Goal: Information Seeking & Learning: Compare options

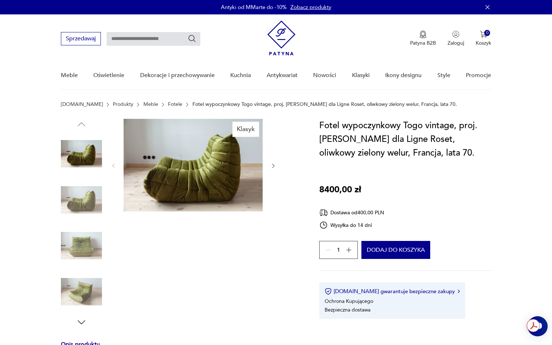
click at [90, 200] on img at bounding box center [81, 200] width 41 height 41
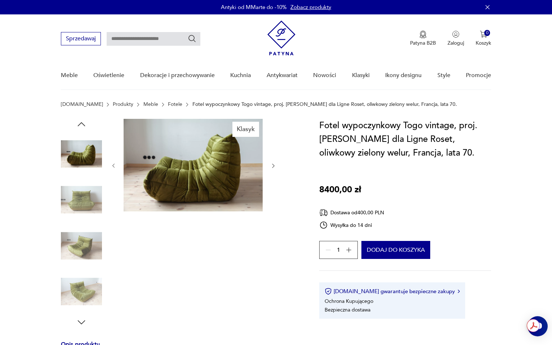
click at [92, 222] on div at bounding box center [81, 178] width 41 height 180
click at [91, 247] on img at bounding box center [81, 245] width 41 height 41
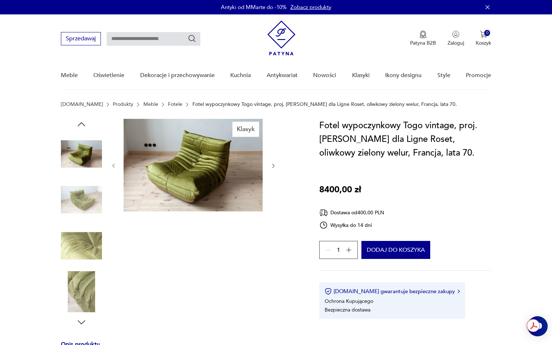
click at [85, 269] on div at bounding box center [81, 223] width 41 height 180
click at [87, 281] on img at bounding box center [81, 291] width 41 height 41
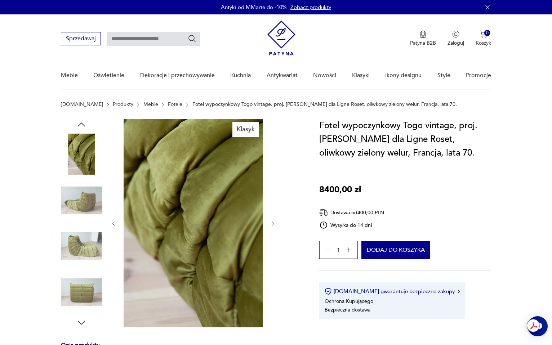
click at [91, 235] on img at bounding box center [81, 246] width 41 height 41
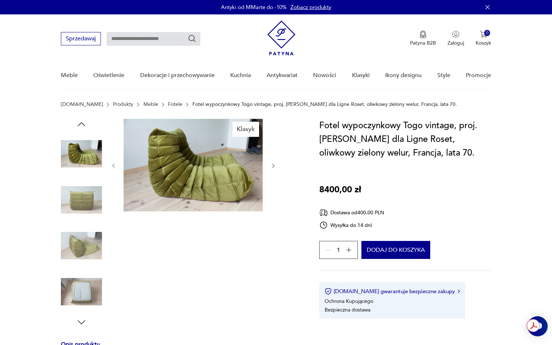
click at [90, 226] on img at bounding box center [81, 245] width 41 height 41
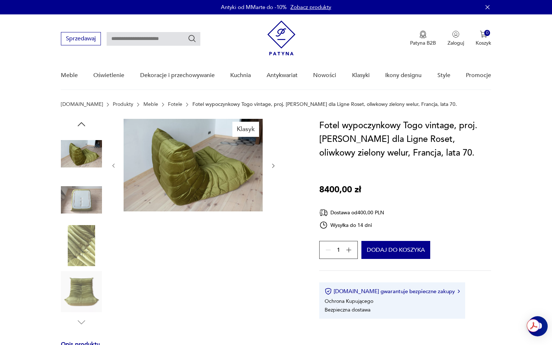
click at [90, 226] on img at bounding box center [81, 245] width 41 height 41
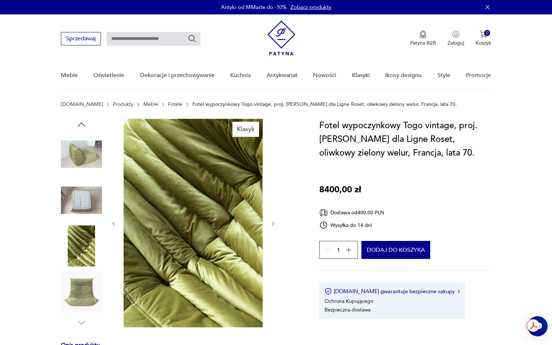
click at [92, 284] on img at bounding box center [81, 292] width 41 height 41
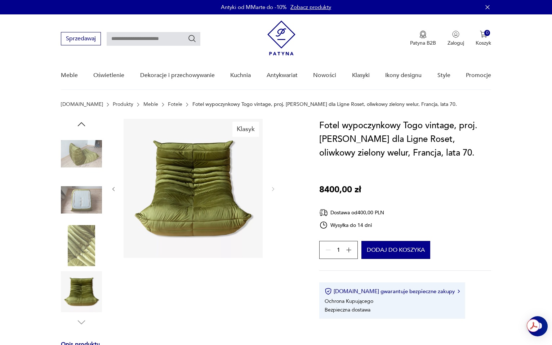
click at [90, 260] on img at bounding box center [81, 245] width 41 height 41
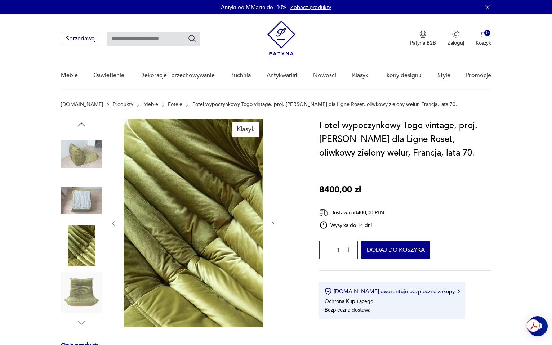
click at [86, 176] on div at bounding box center [81, 224] width 41 height 180
click at [143, 102] on link "Meble" at bounding box center [150, 105] width 15 height 6
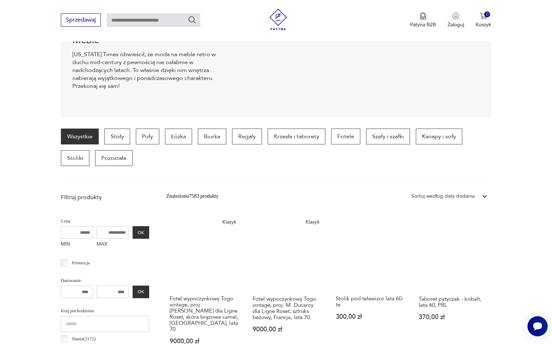
scroll to position [88, 0]
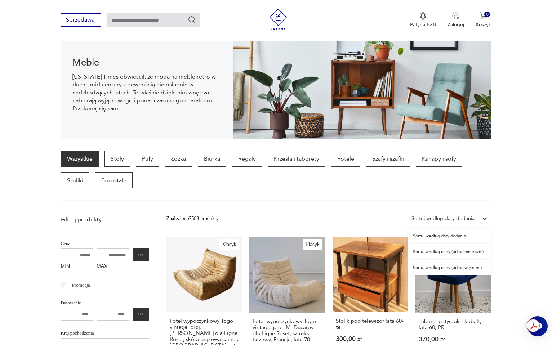
click at [462, 219] on div "Sortuj według daty dodania" at bounding box center [443, 219] width 63 height 8
click at [464, 266] on div "Sortuj według ceny (od największej)" at bounding box center [449, 268] width 83 height 16
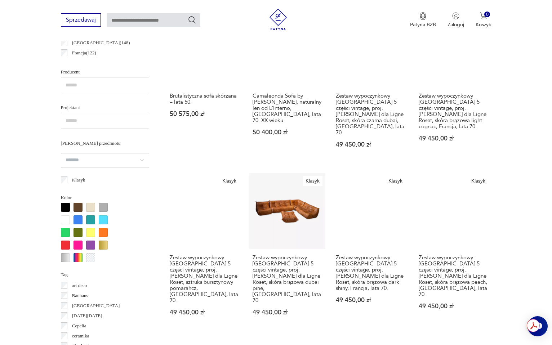
scroll to position [463, 0]
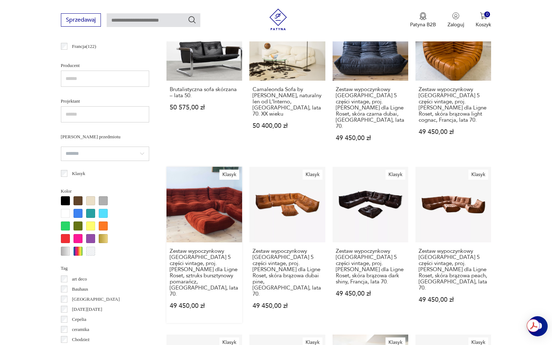
click at [189, 189] on link "Klasyk Zestaw wypoczynkowy Togo 5 części vintage, proj. M. Ducaroy dla Ligne Ro…" at bounding box center [205, 245] width 76 height 157
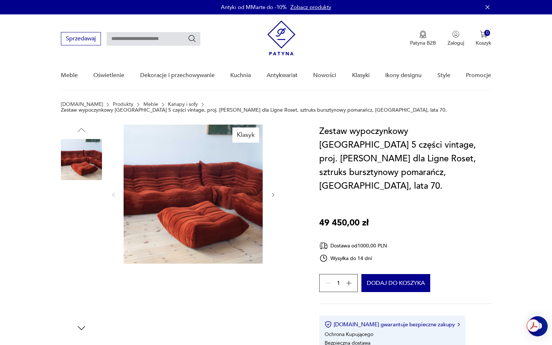
click at [86, 213] on img at bounding box center [81, 205] width 41 height 41
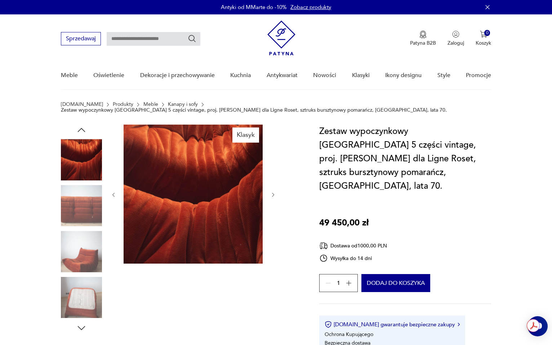
click at [84, 231] on img at bounding box center [81, 251] width 41 height 41
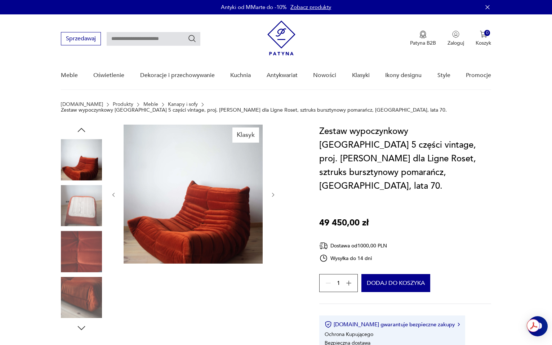
click at [83, 261] on img at bounding box center [81, 251] width 41 height 41
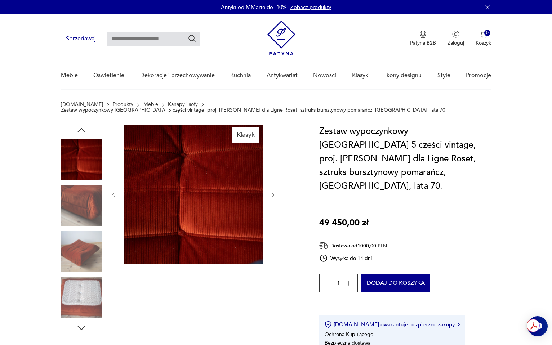
click at [83, 264] on img at bounding box center [81, 251] width 41 height 41
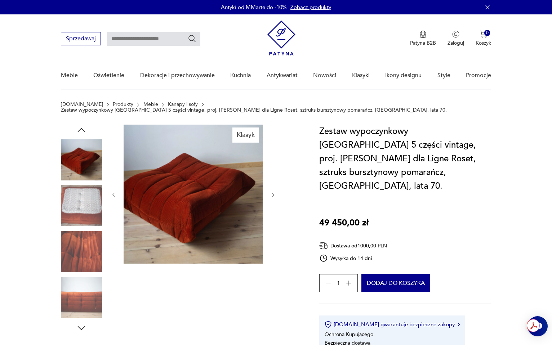
click at [83, 264] on img at bounding box center [81, 251] width 41 height 41
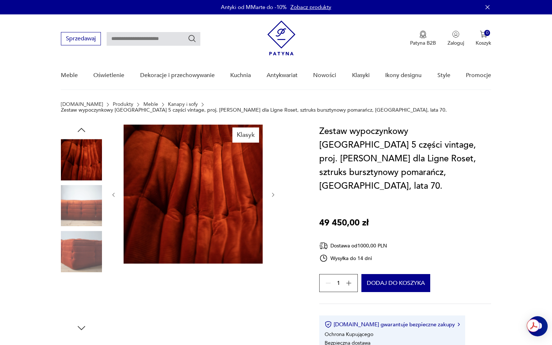
click at [84, 265] on img at bounding box center [81, 251] width 41 height 41
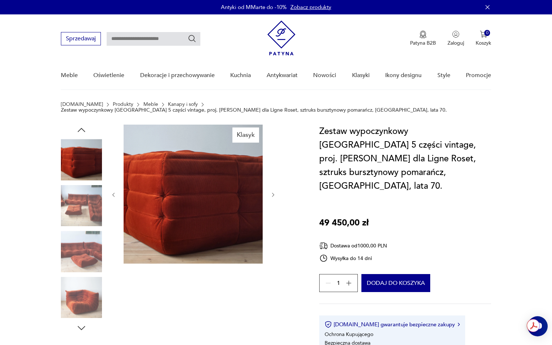
click at [84, 217] on img at bounding box center [81, 205] width 41 height 41
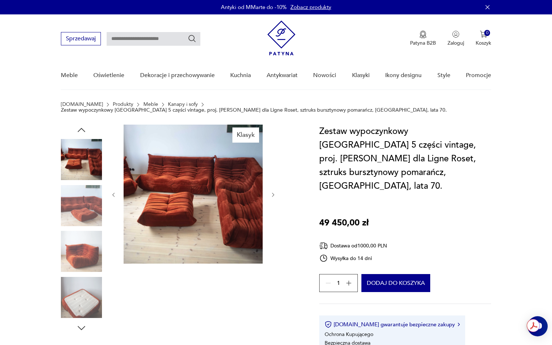
click at [84, 231] on img at bounding box center [81, 251] width 41 height 41
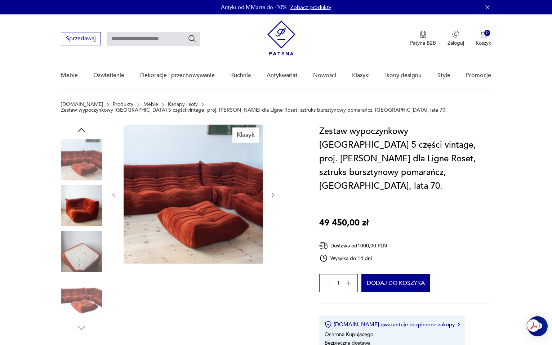
click at [84, 231] on img at bounding box center [81, 251] width 41 height 41
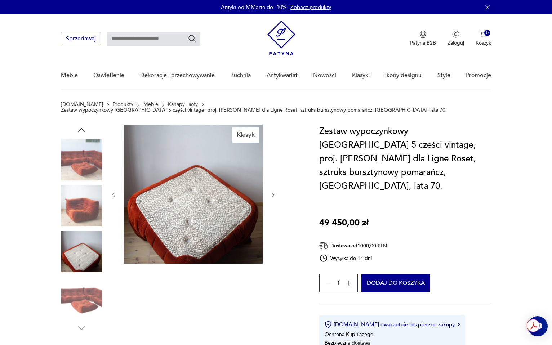
click at [96, 279] on img at bounding box center [81, 297] width 41 height 41
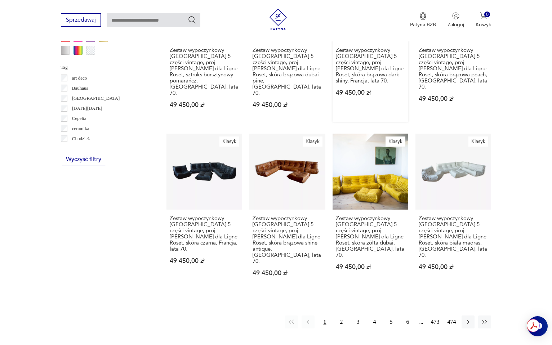
scroll to position [669, 0]
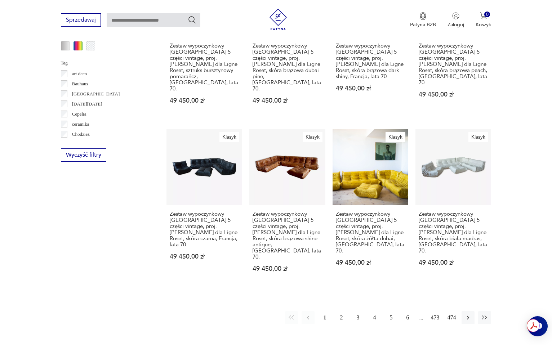
click at [344, 311] on button "2" at bounding box center [341, 317] width 13 height 13
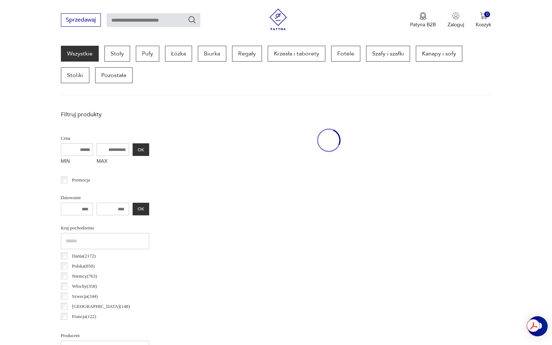
scroll to position [191, 0]
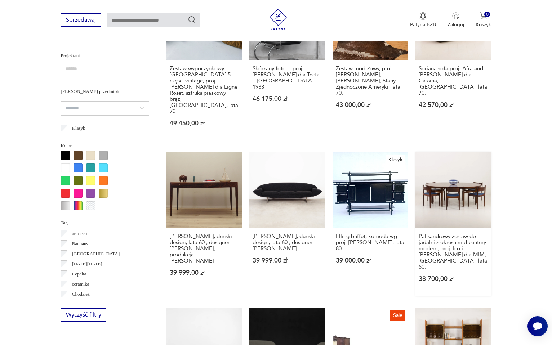
click at [454, 152] on link "Palisandrowy zestaw do jadalni z okresu mid-century modern, proj. Ico i Louisa …" at bounding box center [454, 224] width 76 height 145
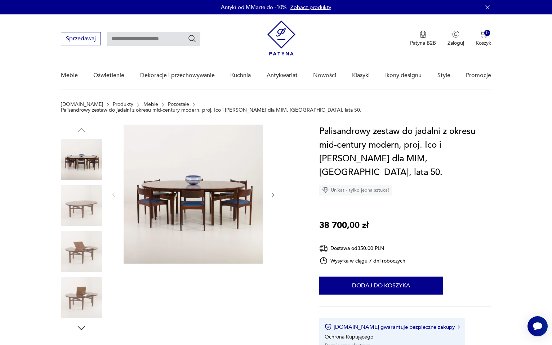
click at [87, 206] on img at bounding box center [81, 205] width 41 height 41
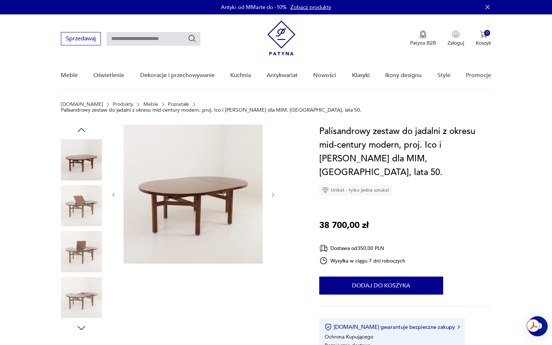
click at [80, 231] on img at bounding box center [81, 251] width 41 height 41
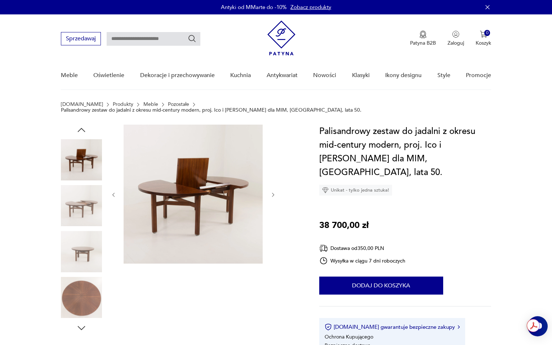
click at [79, 252] on img at bounding box center [81, 251] width 41 height 41
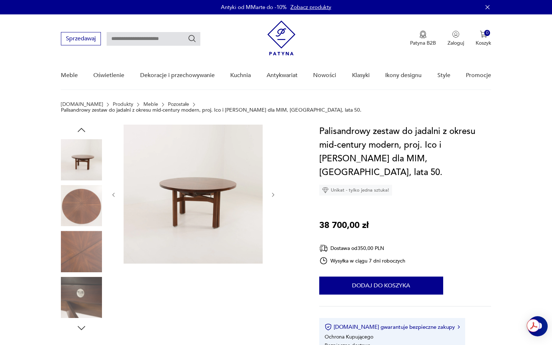
click at [79, 265] on img at bounding box center [81, 251] width 41 height 41
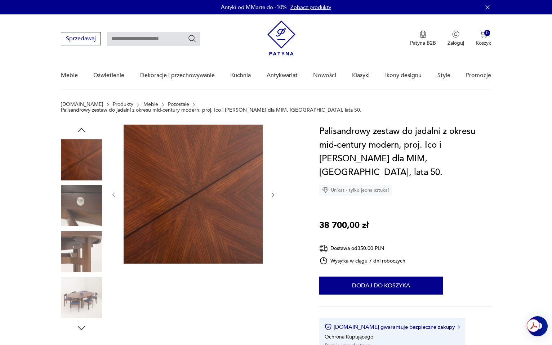
click at [79, 265] on img at bounding box center [81, 251] width 41 height 41
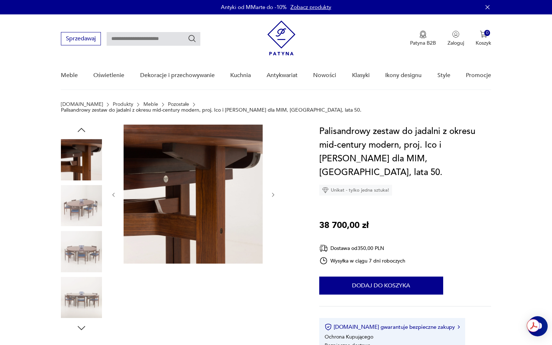
click at [79, 265] on img at bounding box center [81, 251] width 41 height 41
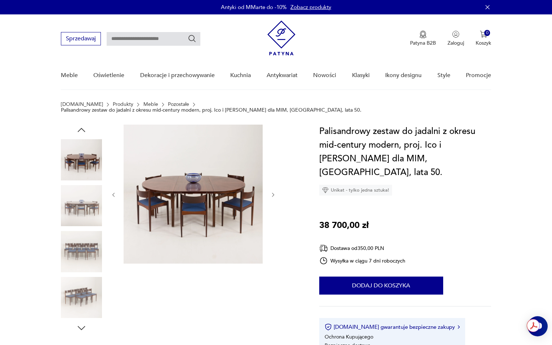
click at [78, 259] on img at bounding box center [81, 251] width 41 height 41
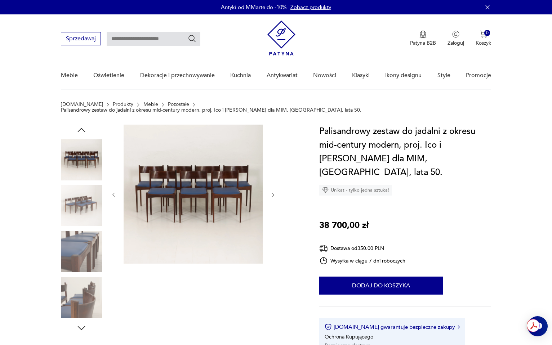
click at [78, 259] on img at bounding box center [81, 251] width 41 height 41
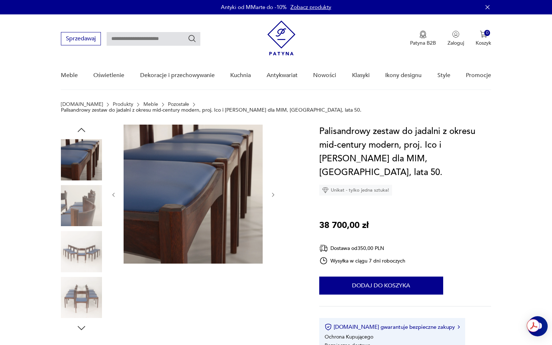
click at [78, 259] on img at bounding box center [81, 251] width 41 height 41
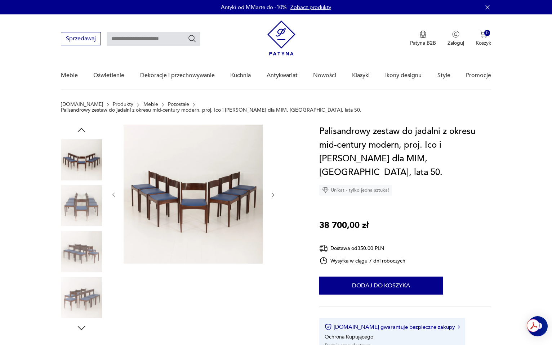
click at [80, 128] on icon "button" at bounding box center [82, 130] width 8 height 4
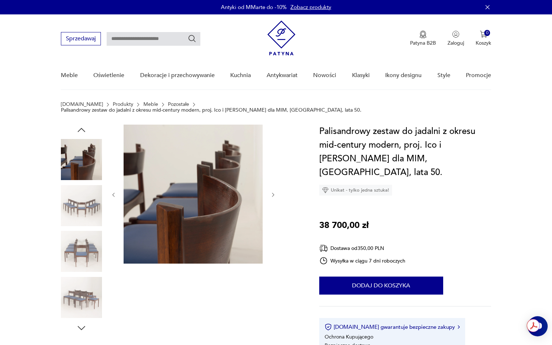
click at [80, 128] on icon "button" at bounding box center [82, 130] width 8 height 4
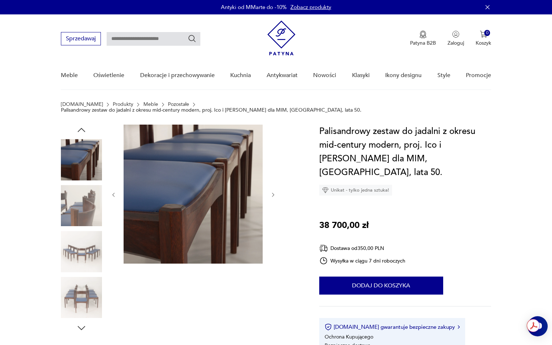
click at [80, 128] on icon "button" at bounding box center [82, 130] width 8 height 4
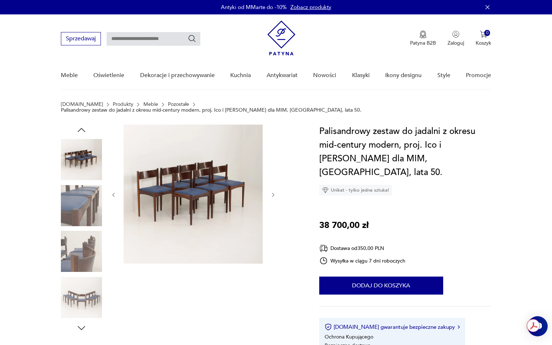
click at [80, 128] on icon "button" at bounding box center [82, 130] width 8 height 4
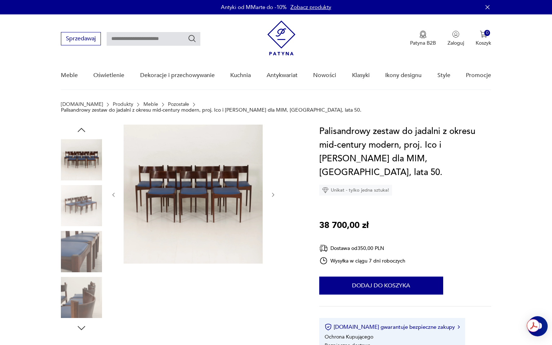
click at [80, 128] on icon "button" at bounding box center [82, 130] width 8 height 4
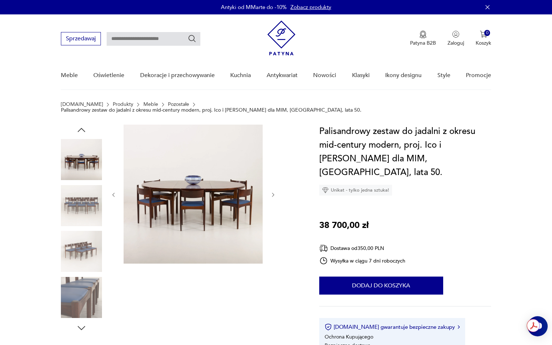
click at [80, 128] on icon "button" at bounding box center [82, 130] width 8 height 4
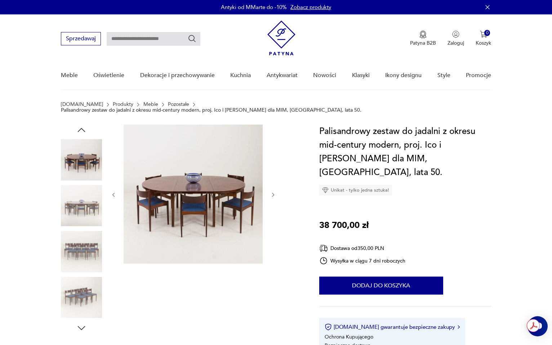
click at [80, 128] on icon "button" at bounding box center [82, 130] width 8 height 4
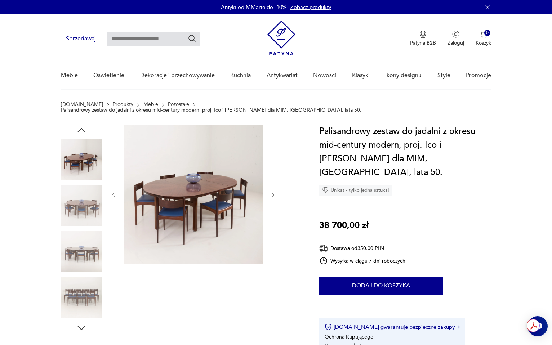
click at [80, 128] on icon "button" at bounding box center [82, 130] width 8 height 4
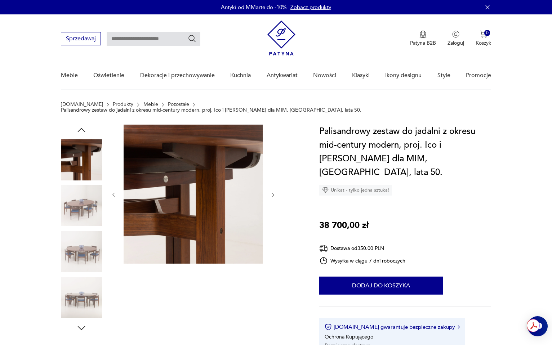
click at [80, 128] on icon "button" at bounding box center [82, 130] width 8 height 4
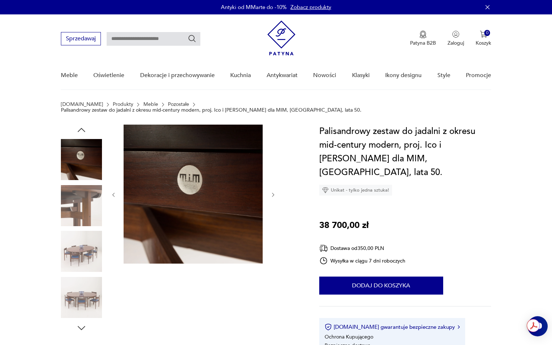
click at [80, 128] on icon "button" at bounding box center [82, 130] width 8 height 4
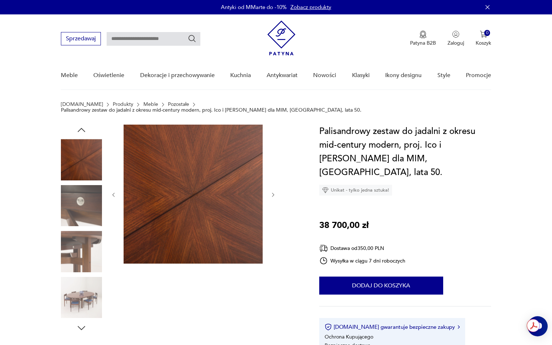
click at [80, 128] on icon "button" at bounding box center [82, 130] width 8 height 4
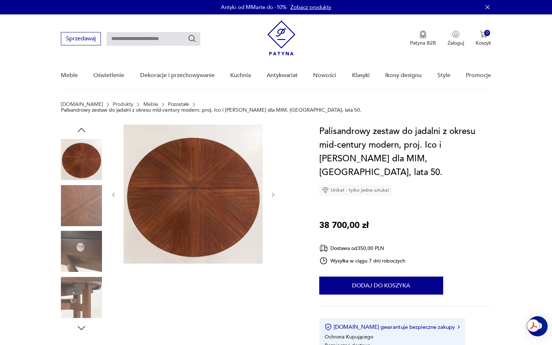
click at [80, 128] on icon "button" at bounding box center [82, 130] width 8 height 4
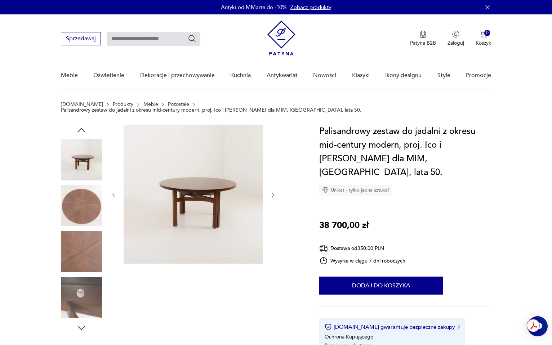
click at [80, 128] on icon "button" at bounding box center [82, 130] width 8 height 4
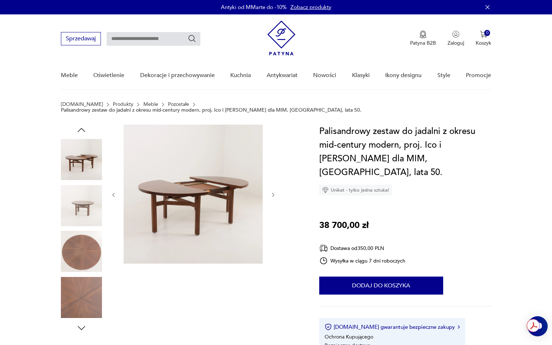
click at [80, 128] on icon "button" at bounding box center [82, 130] width 8 height 4
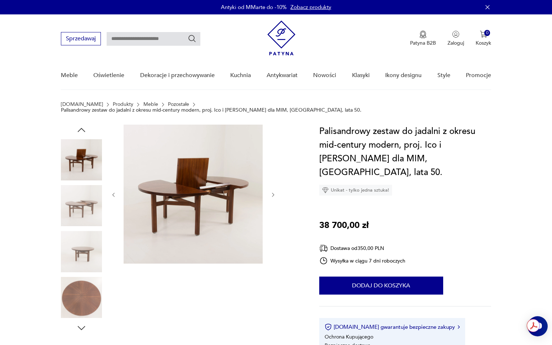
click at [80, 128] on icon "button" at bounding box center [82, 130] width 8 height 4
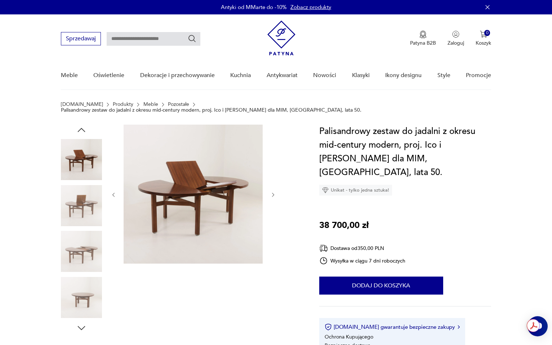
click at [80, 128] on icon "button" at bounding box center [82, 130] width 8 height 4
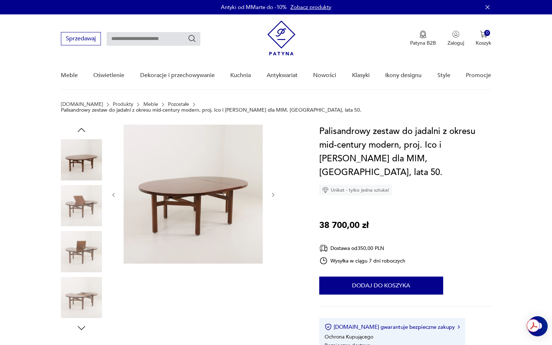
click at [80, 128] on icon "button" at bounding box center [82, 130] width 8 height 4
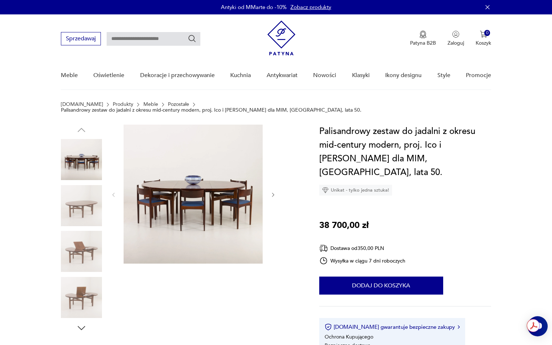
click at [81, 154] on img at bounding box center [81, 159] width 41 height 41
click at [201, 182] on img at bounding box center [193, 194] width 139 height 139
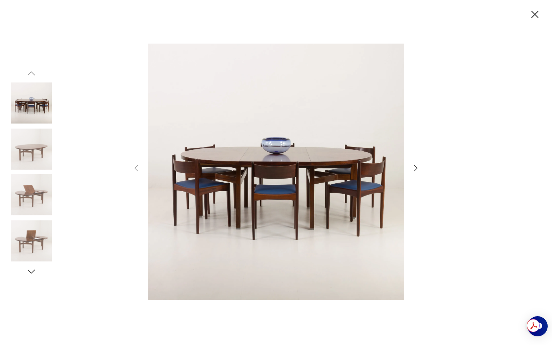
click at [277, 138] on img at bounding box center [276, 172] width 257 height 276
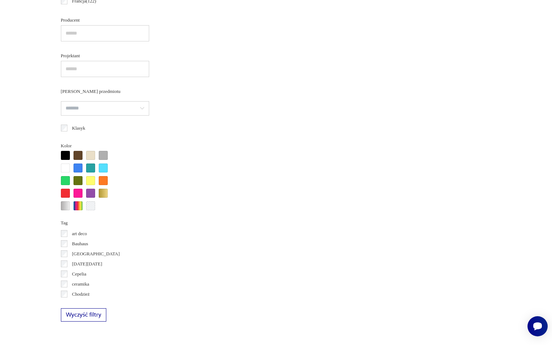
scroll to position [575, 0]
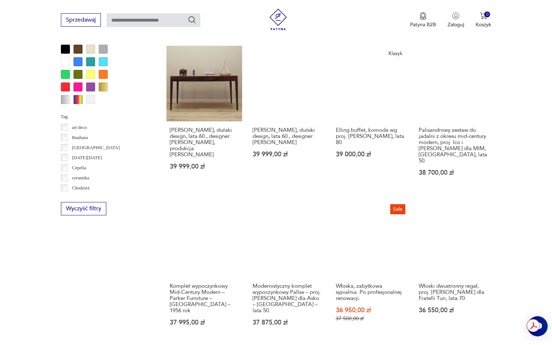
scroll to position [671, 0]
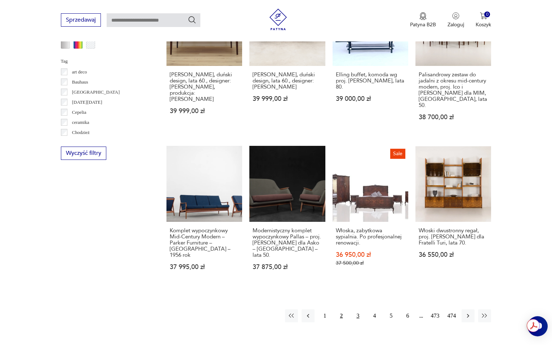
click at [356, 310] on button "3" at bounding box center [358, 316] width 13 height 13
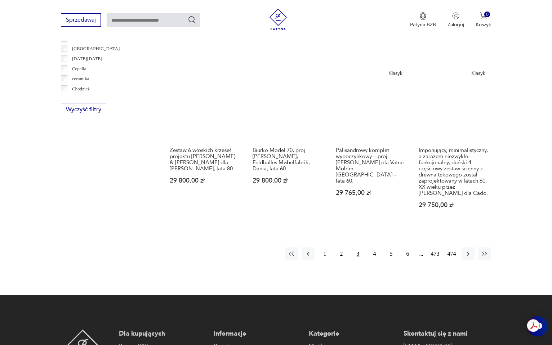
scroll to position [730, 0]
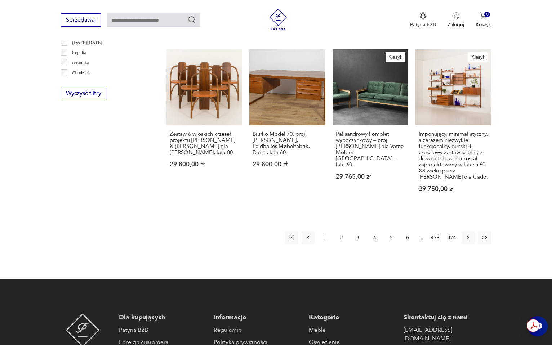
click at [373, 231] on button "4" at bounding box center [374, 237] width 13 height 13
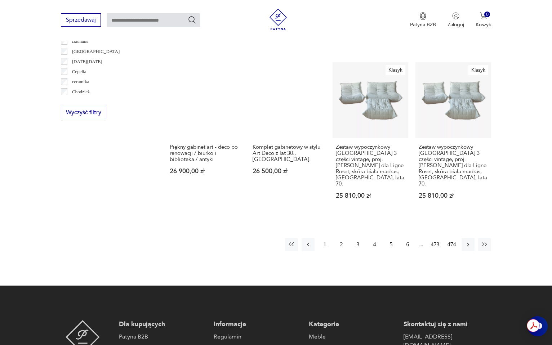
scroll to position [808, 0]
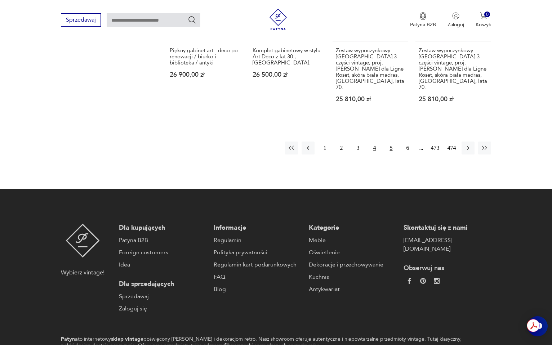
click at [391, 142] on button "5" at bounding box center [391, 148] width 13 height 13
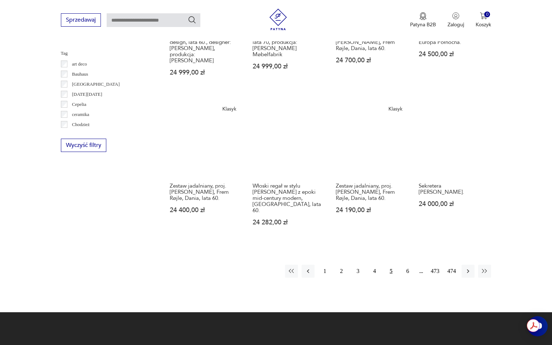
scroll to position [680, 0]
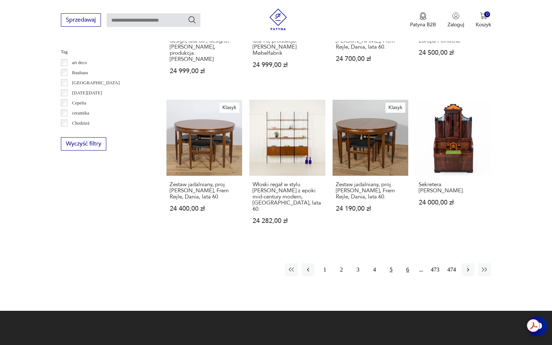
click at [404, 264] on button "6" at bounding box center [407, 270] width 13 height 13
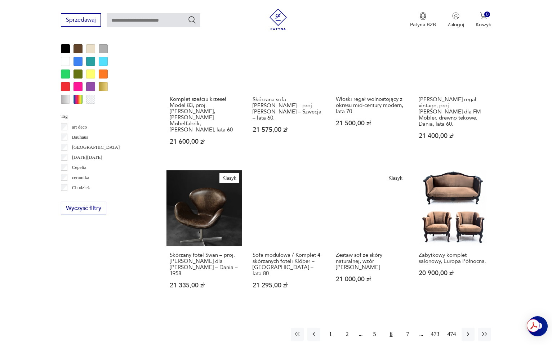
scroll to position [616, 0]
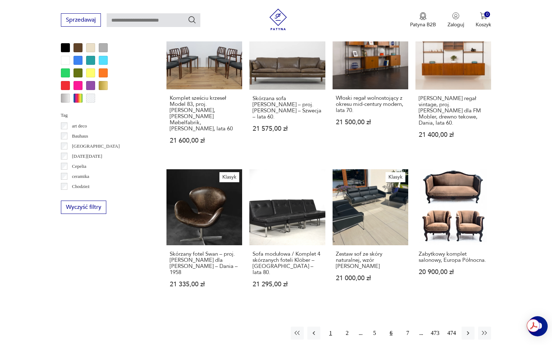
click at [328, 327] on button "1" at bounding box center [330, 333] width 13 height 13
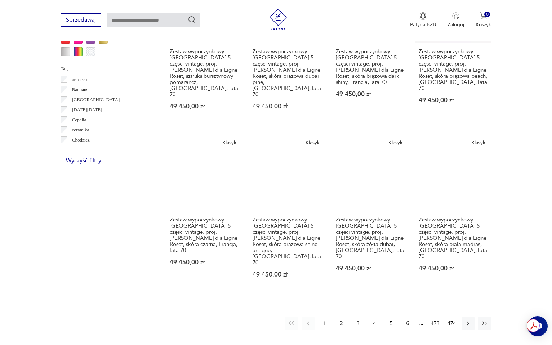
scroll to position [744, 0]
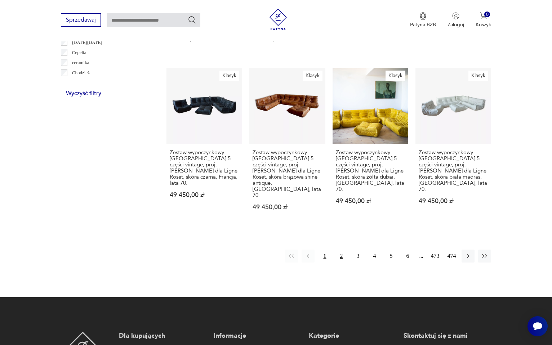
click at [343, 250] on button "2" at bounding box center [341, 256] width 13 height 13
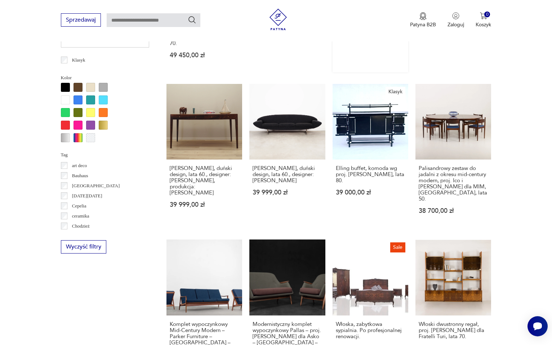
scroll to position [577, 0]
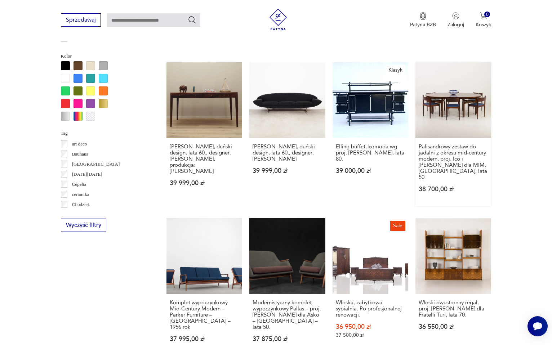
click at [452, 77] on link "Palisandrowy zestaw do jadalni z okresu mid-century modern, proj. Ico i Louisa …" at bounding box center [454, 134] width 76 height 145
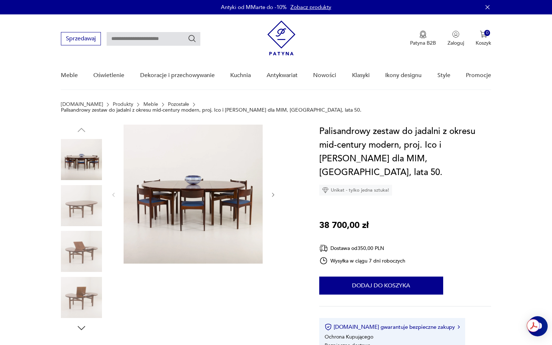
click at [81, 199] on img at bounding box center [81, 205] width 41 height 41
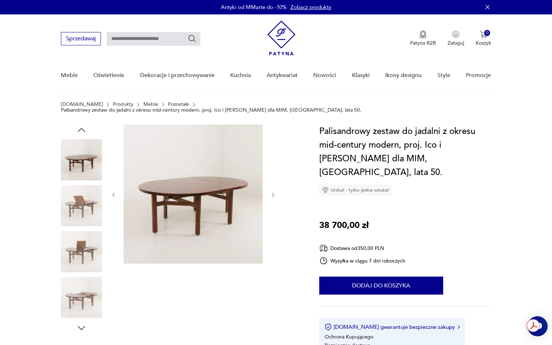
click at [81, 199] on img at bounding box center [81, 205] width 41 height 41
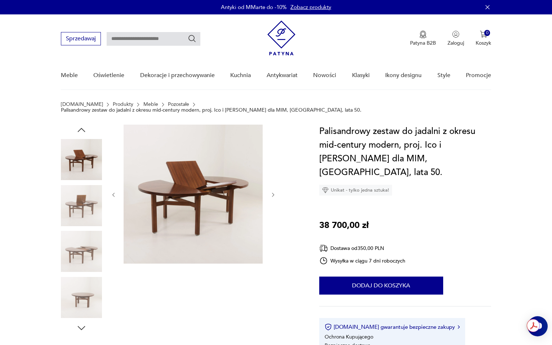
click at [85, 150] on img at bounding box center [81, 159] width 41 height 41
click at [83, 128] on icon "button" at bounding box center [82, 130] width 8 height 4
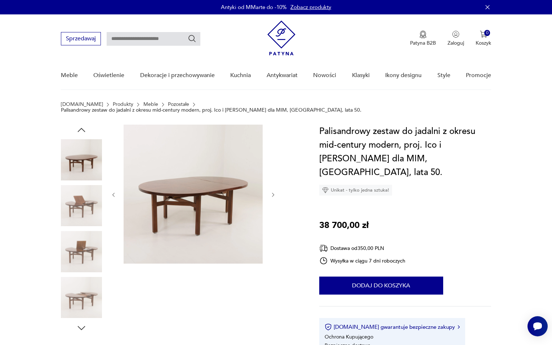
click at [84, 155] on img at bounding box center [81, 159] width 41 height 41
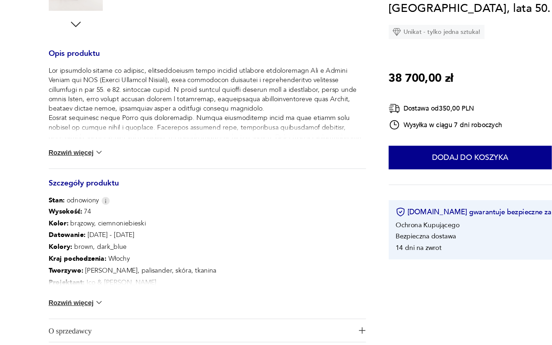
scroll to position [255, 0]
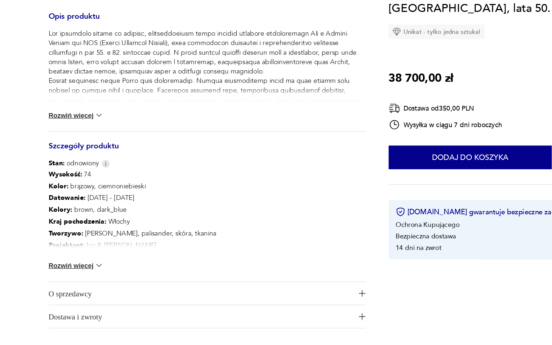
click at [84, 281] on button "Rozwiń więcej" at bounding box center [82, 284] width 42 height 7
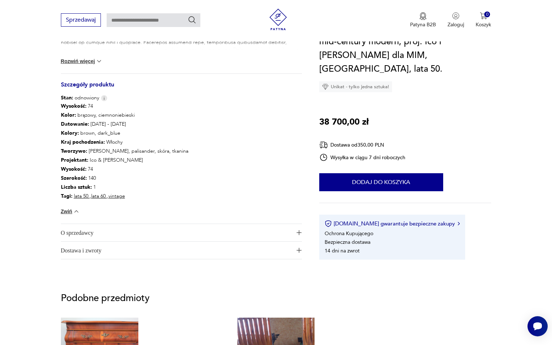
scroll to position [357, 0]
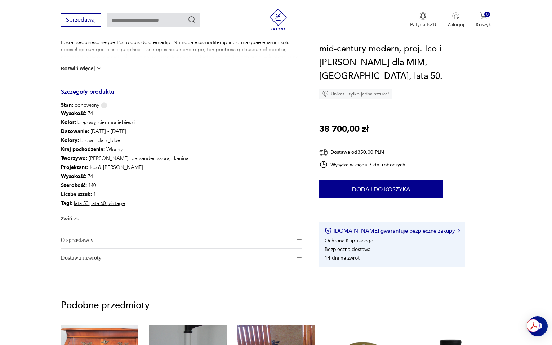
click at [239, 231] on span "O sprzedawcy" at bounding box center [176, 239] width 231 height 17
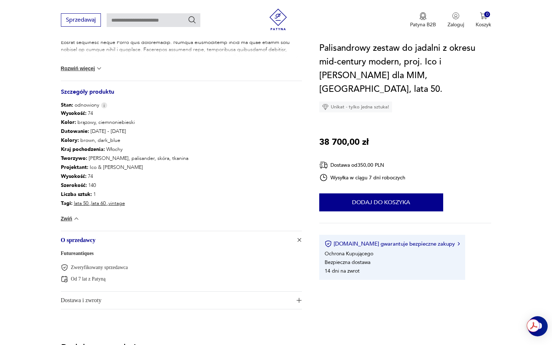
click at [211, 300] on span "Dostawa i zwroty" at bounding box center [176, 300] width 231 height 17
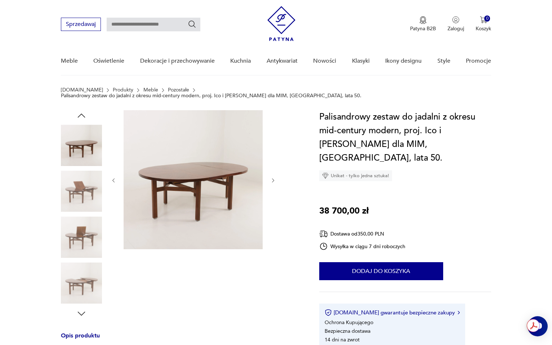
scroll to position [0, 0]
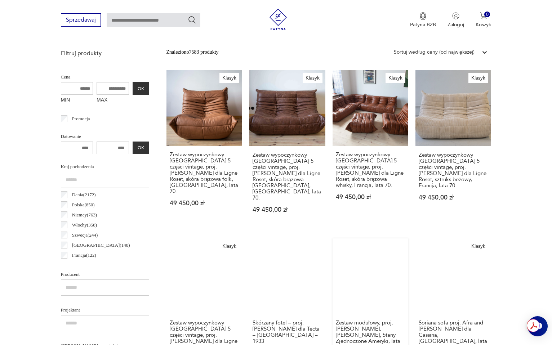
scroll to position [255, 0]
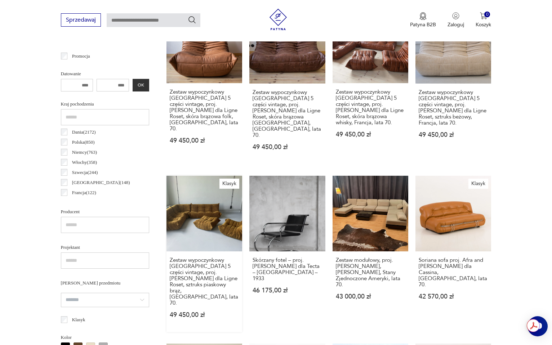
click at [193, 202] on link "Klasyk Zestaw wypoczynkowy Togo 5 części vintage, proj. M. Ducaroy dla Ligne Ro…" at bounding box center [205, 254] width 76 height 156
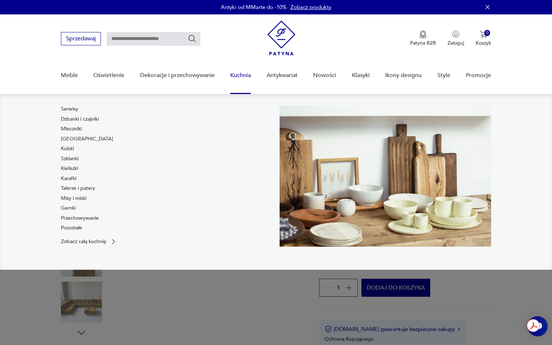
scroll to position [0, 0]
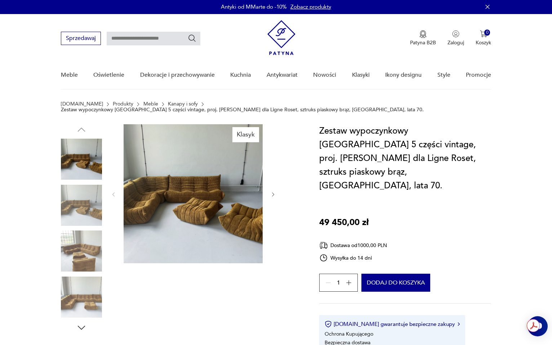
click at [83, 204] on img at bounding box center [81, 205] width 41 height 41
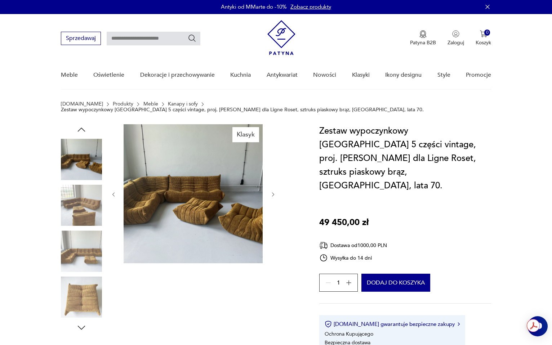
click at [87, 231] on img at bounding box center [81, 251] width 41 height 41
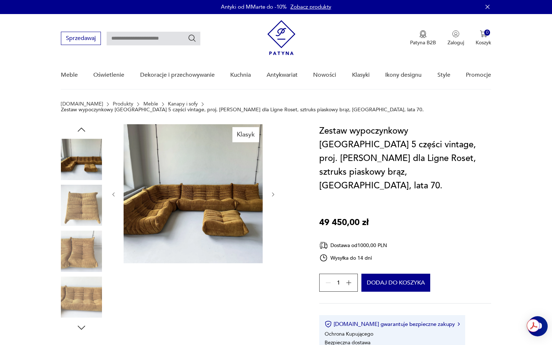
click at [86, 248] on img at bounding box center [81, 251] width 41 height 41
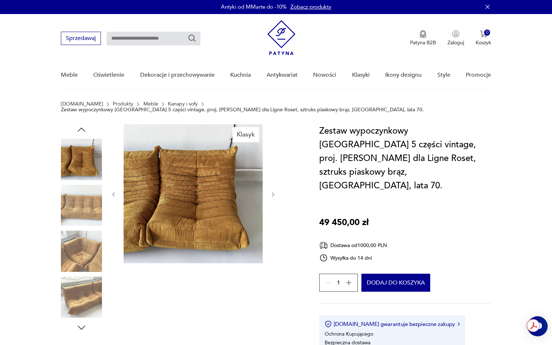
click at [87, 242] on img at bounding box center [81, 251] width 41 height 41
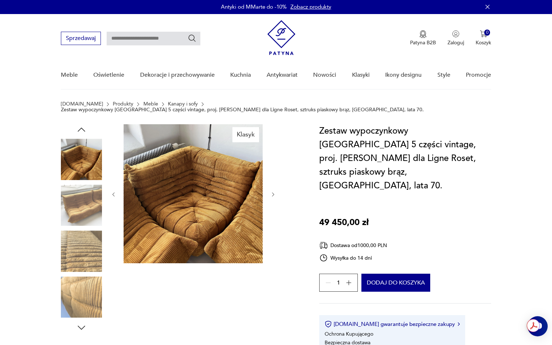
click at [85, 268] on div at bounding box center [81, 229] width 41 height 180
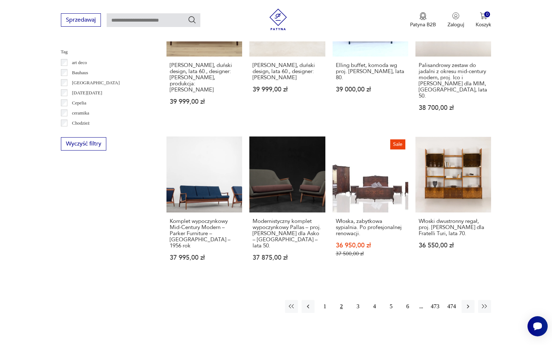
scroll to position [647, 0]
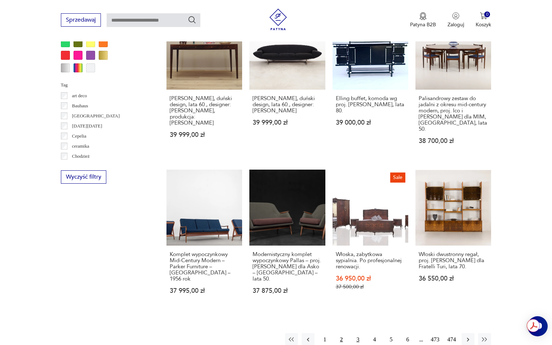
click at [356, 333] on button "3" at bounding box center [358, 339] width 13 height 13
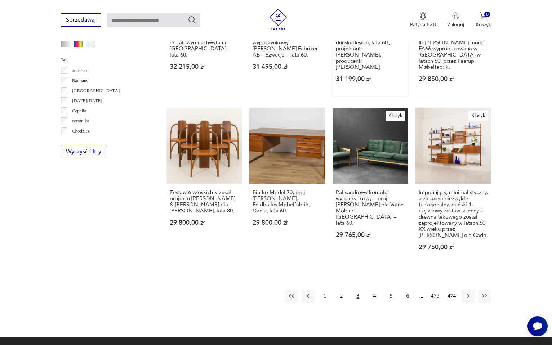
scroll to position [673, 0]
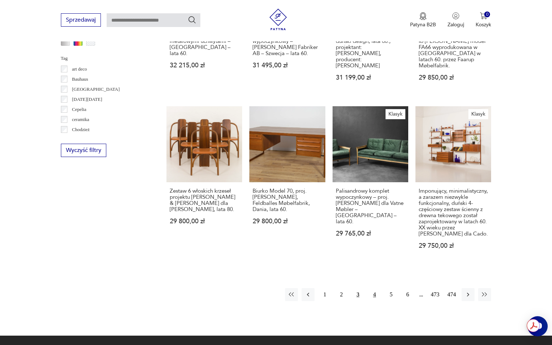
click at [374, 288] on button "4" at bounding box center [374, 294] width 13 height 13
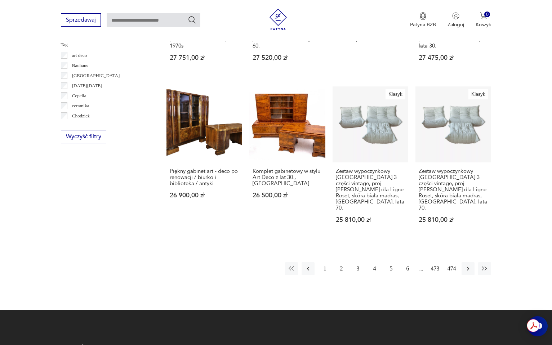
scroll to position [697, 0]
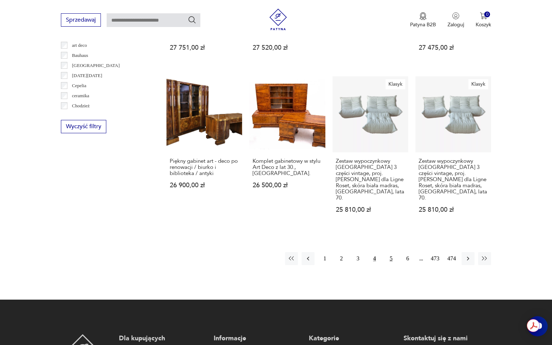
click at [391, 252] on button "5" at bounding box center [391, 258] width 13 height 13
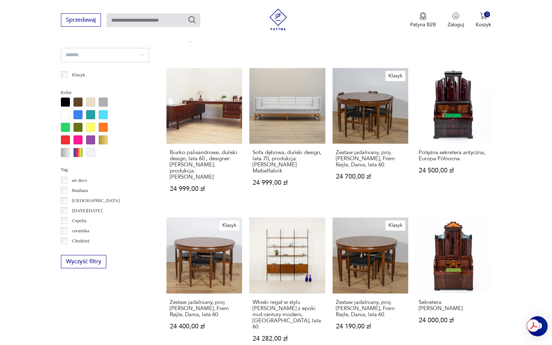
scroll to position [591, 0]
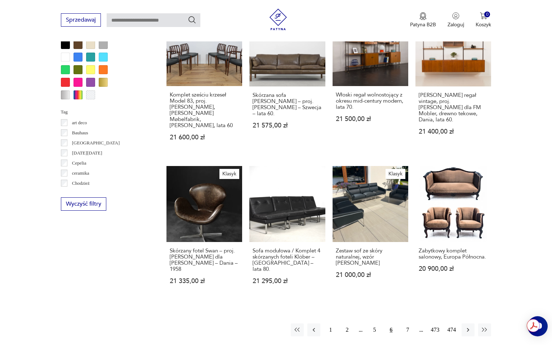
scroll to position [622, 0]
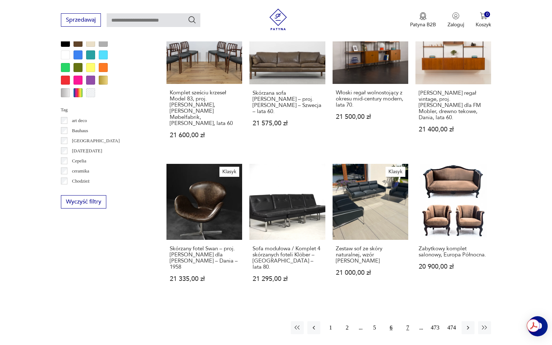
click at [409, 322] on button "7" at bounding box center [407, 328] width 13 height 13
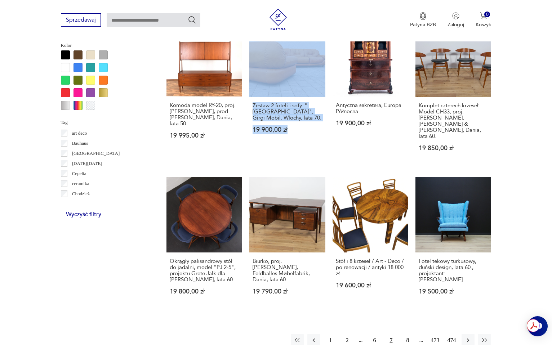
scroll to position [599, 0]
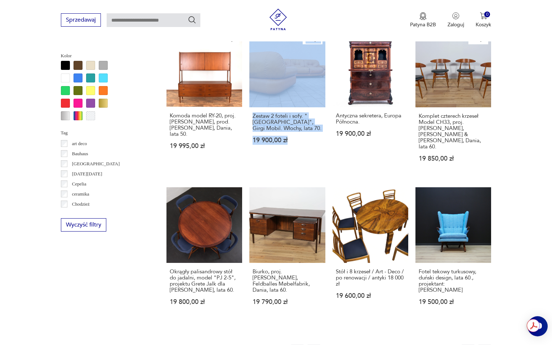
click at [405, 345] on button "8" at bounding box center [407, 351] width 13 height 13
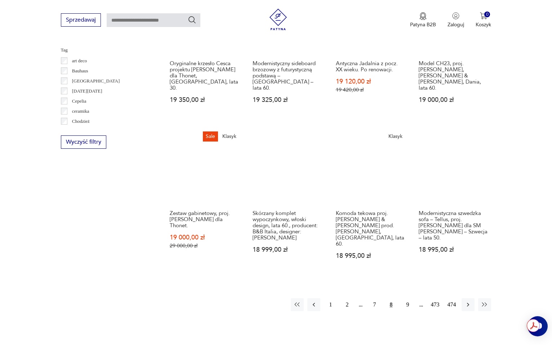
scroll to position [718, 0]
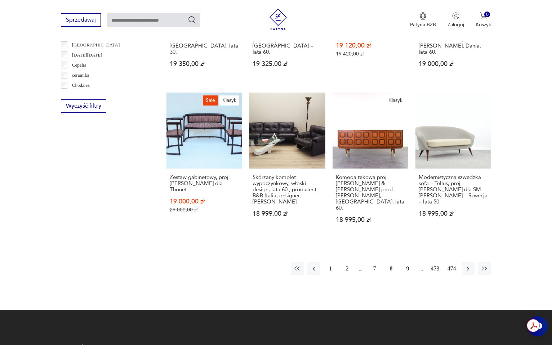
click at [410, 262] on button "9" at bounding box center [407, 268] width 13 height 13
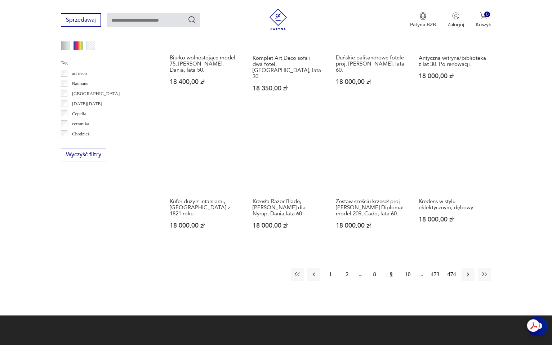
scroll to position [715, 0]
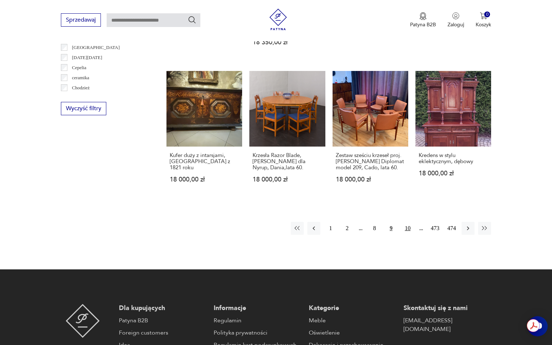
click at [411, 222] on button "10" at bounding box center [407, 228] width 13 height 13
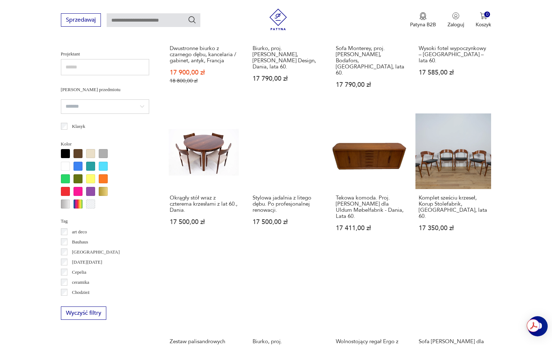
scroll to position [620, 0]
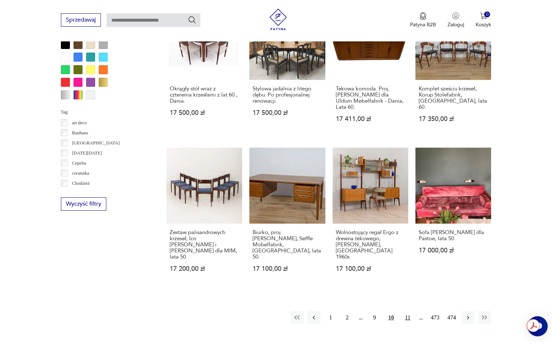
click at [408, 311] on button "11" at bounding box center [407, 317] width 13 height 13
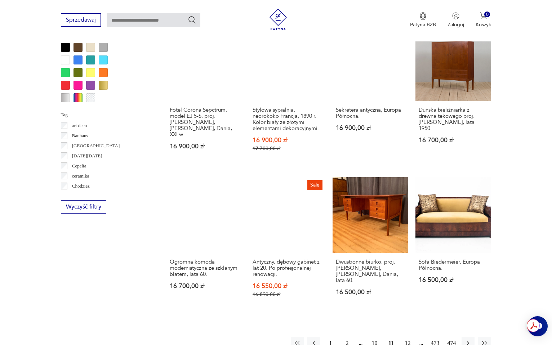
scroll to position [615, 0]
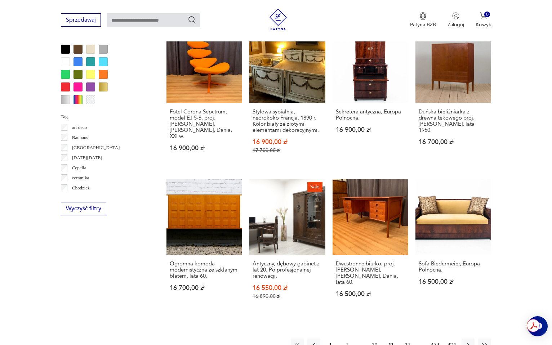
click at [409, 339] on button "12" at bounding box center [407, 345] width 13 height 13
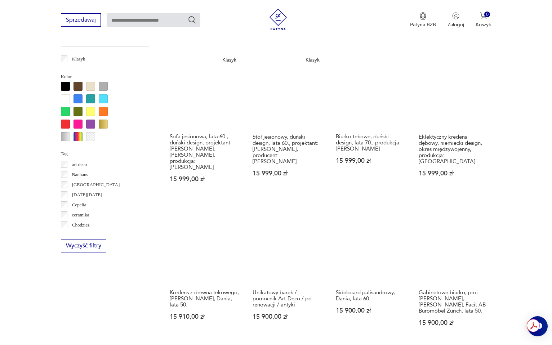
scroll to position [598, 0]
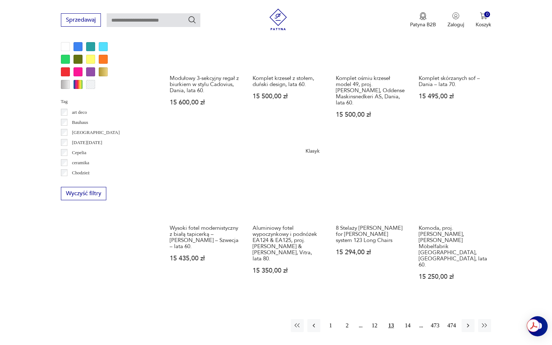
scroll to position [633, 0]
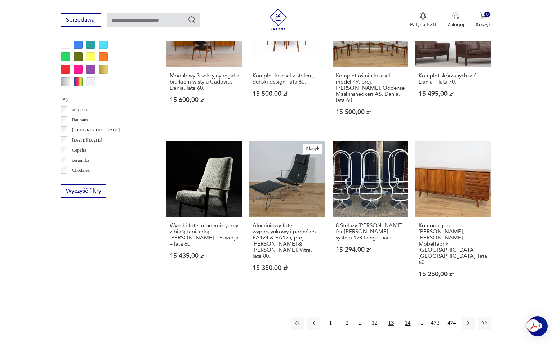
click at [406, 317] on button "14" at bounding box center [407, 323] width 13 height 13
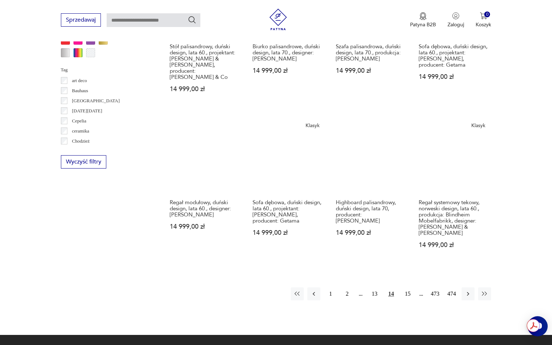
scroll to position [667, 0]
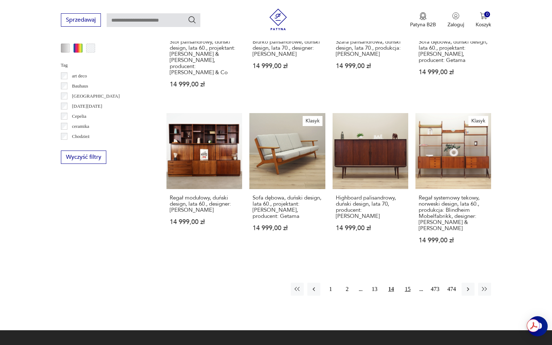
click at [404, 283] on button "15" at bounding box center [407, 289] width 13 height 13
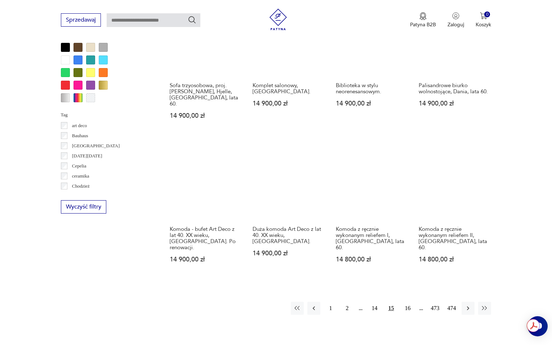
scroll to position [620, 0]
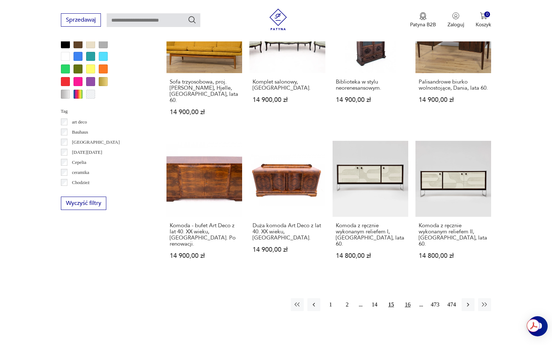
click at [406, 299] on button "16" at bounding box center [407, 305] width 13 height 13
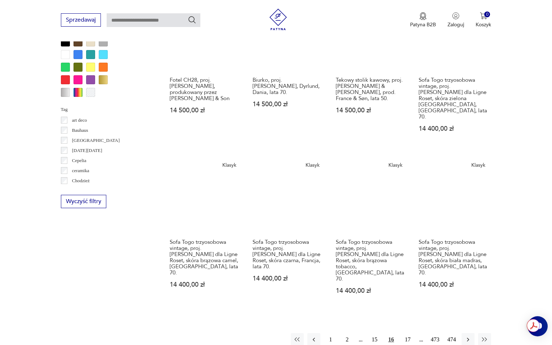
scroll to position [623, 0]
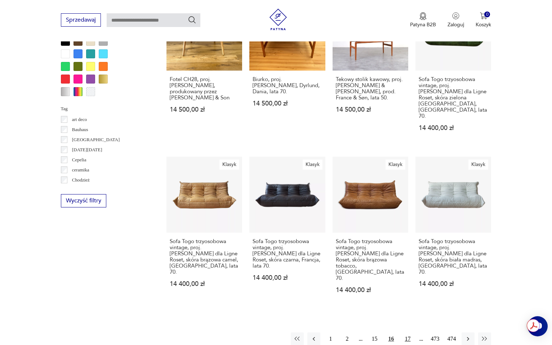
click at [409, 333] on button "17" at bounding box center [407, 339] width 13 height 13
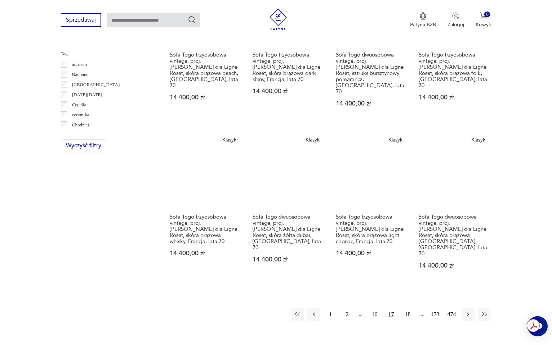
scroll to position [678, 0]
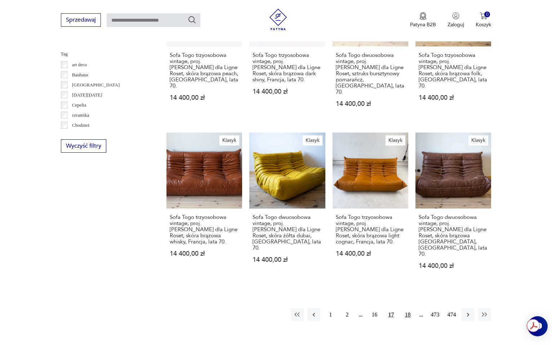
click at [408, 309] on button "18" at bounding box center [407, 315] width 13 height 13
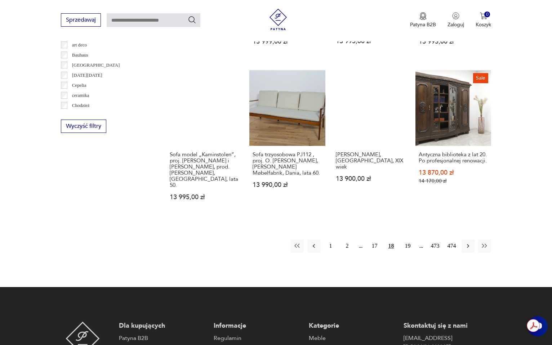
scroll to position [698, 0]
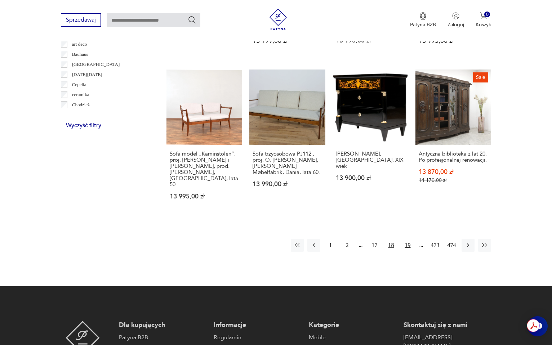
click at [410, 239] on button "19" at bounding box center [407, 245] width 13 height 13
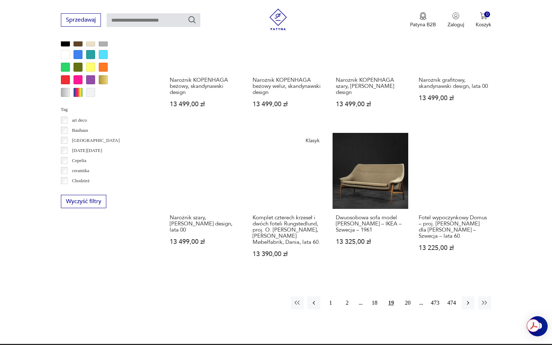
scroll to position [623, 0]
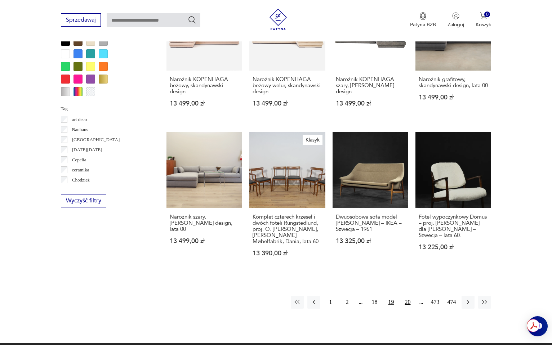
click at [408, 297] on button "20" at bounding box center [407, 302] width 13 height 13
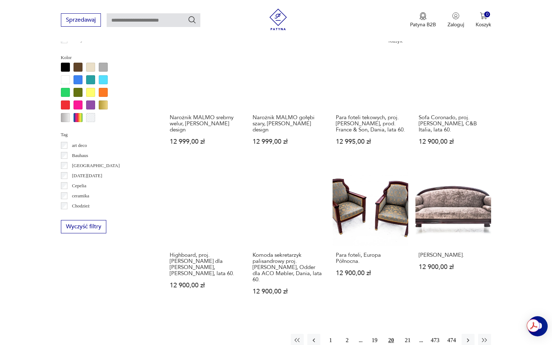
scroll to position [598, 0]
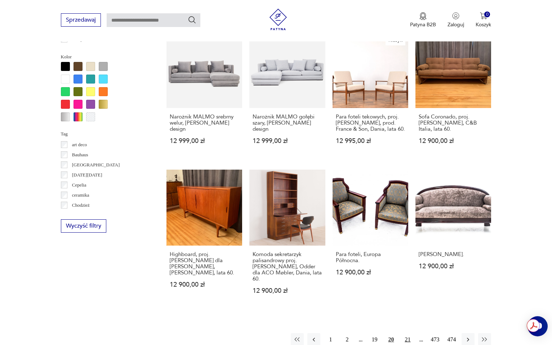
click at [408, 333] on button "21" at bounding box center [407, 339] width 13 height 13
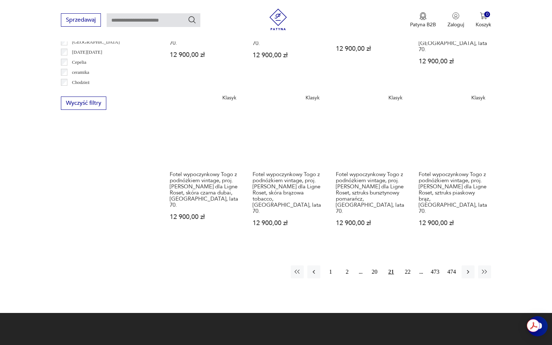
scroll to position [720, 0]
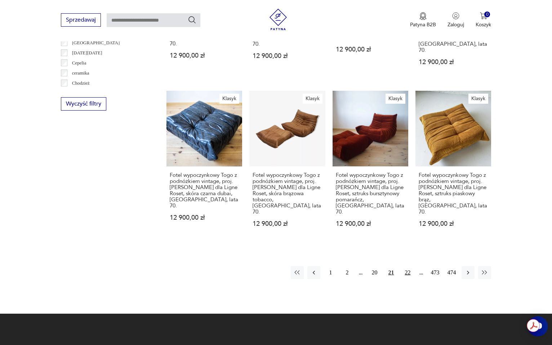
click at [406, 266] on button "22" at bounding box center [407, 272] width 13 height 13
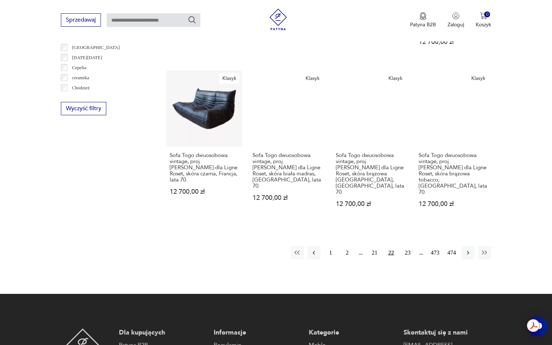
scroll to position [760, 0]
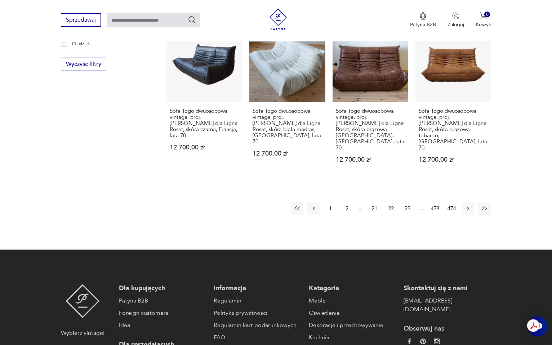
click at [409, 202] on button "23" at bounding box center [407, 208] width 13 height 13
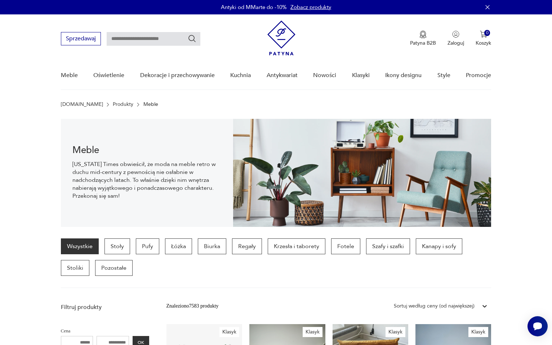
click at [150, 29] on div "Sprzedawaj Patyna B2B Zaloguj 0 Koszyk Twój koszyk ( 0 ) Brak produktów w koszy…" at bounding box center [276, 34] width 431 height 41
click at [151, 33] on div "Sprzedawaj Patyna B2B Zaloguj 0 Koszyk Twój koszyk ( 0 ) Brak produktów w koszy…" at bounding box center [276, 34] width 431 height 41
click at [149, 40] on input "text" at bounding box center [154, 39] width 94 height 14
type input "**********"
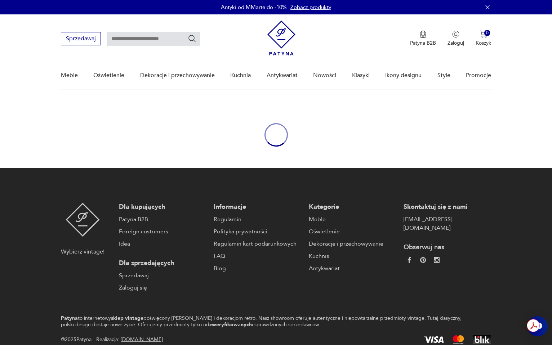
type input "**********"
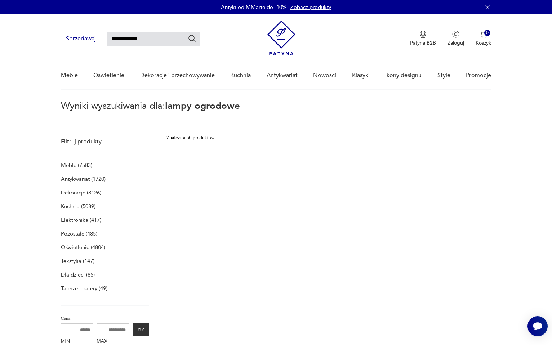
click at [146, 42] on input "**********" at bounding box center [154, 39] width 94 height 14
type input "**********"
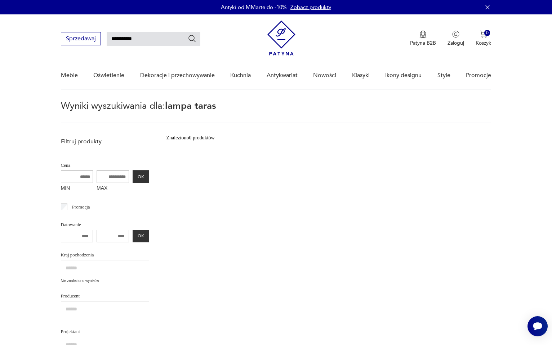
click at [137, 41] on input "**********" at bounding box center [154, 39] width 94 height 14
type input "*****"
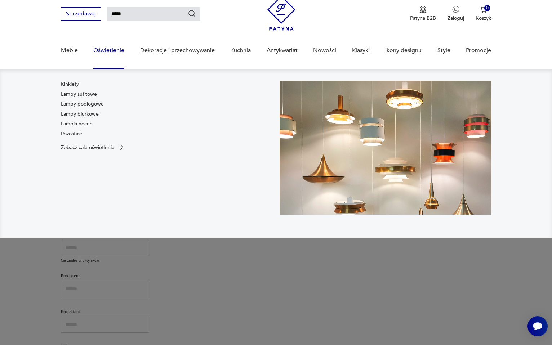
scroll to position [26, 0]
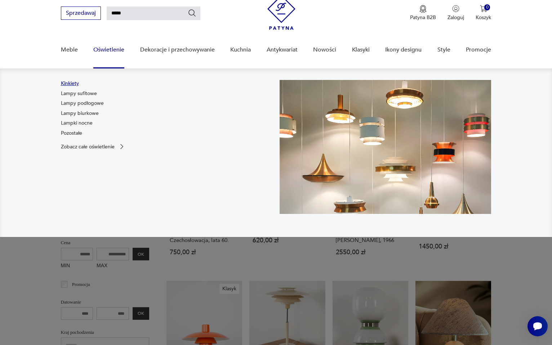
click at [66, 82] on link "Kinkiety" at bounding box center [70, 83] width 18 height 7
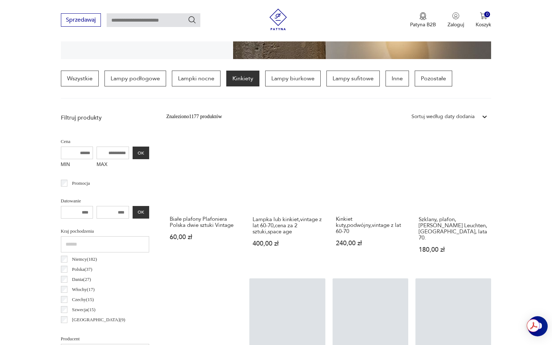
scroll to position [175, 0]
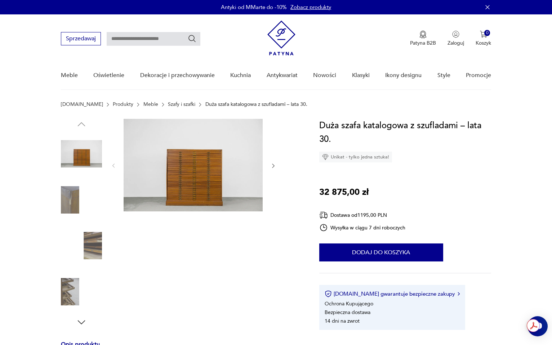
click at [177, 189] on img at bounding box center [193, 165] width 139 height 93
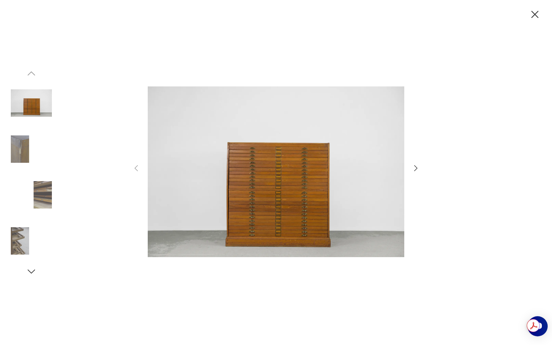
click at [413, 164] on div at bounding box center [276, 173] width 288 height 278
click at [416, 165] on icon "button" at bounding box center [416, 168] width 9 height 9
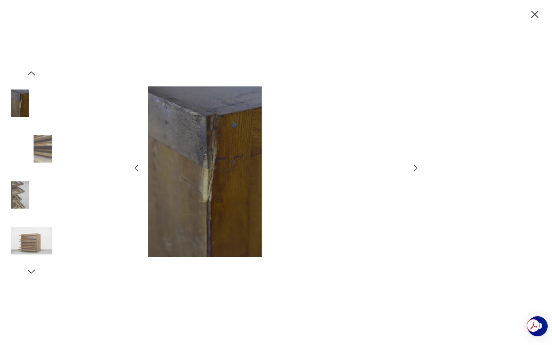
click at [416, 165] on icon "button" at bounding box center [416, 168] width 9 height 9
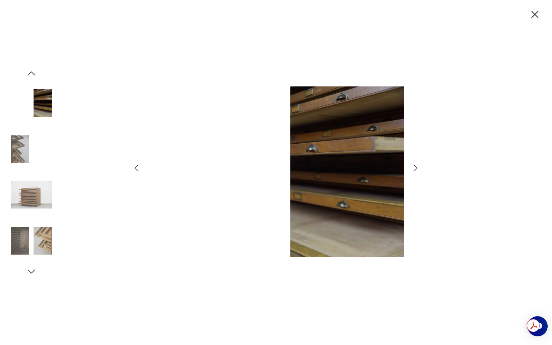
click at [416, 165] on icon "button" at bounding box center [416, 168] width 9 height 9
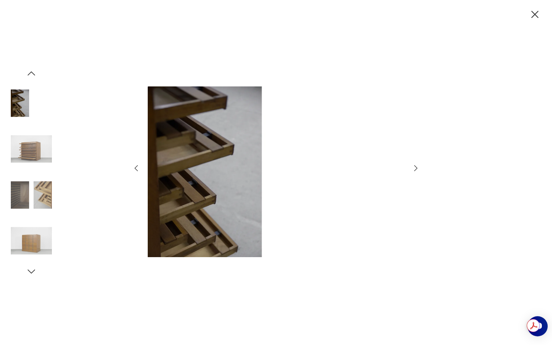
click at [416, 166] on icon "button" at bounding box center [416, 168] width 9 height 9
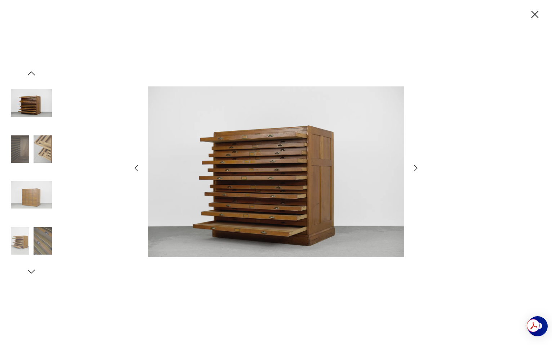
click at [416, 166] on icon "button" at bounding box center [416, 168] width 9 height 9
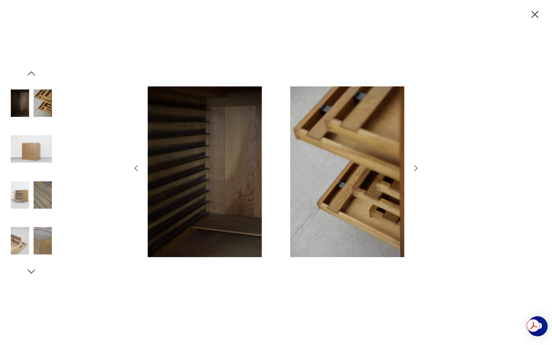
click at [416, 166] on icon "button" at bounding box center [416, 168] width 9 height 9
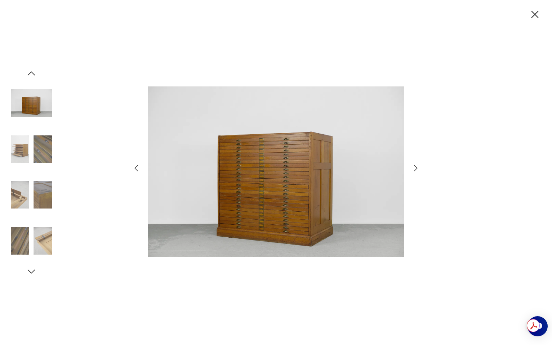
click at [416, 166] on icon "button" at bounding box center [416, 168] width 9 height 9
